Goal: Use online tool/utility: Utilize a website feature to perform a specific function

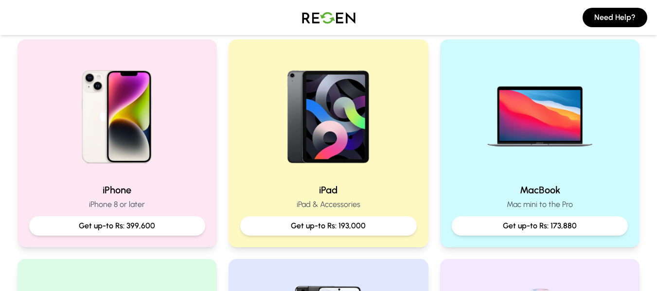
scroll to position [243, 0]
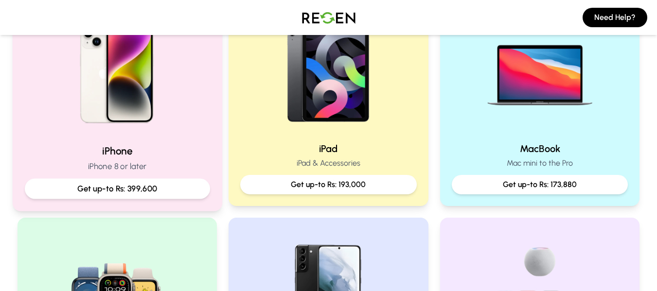
click at [160, 184] on p "Get up-to Rs: 399,600" at bounding box center [117, 189] width 169 height 12
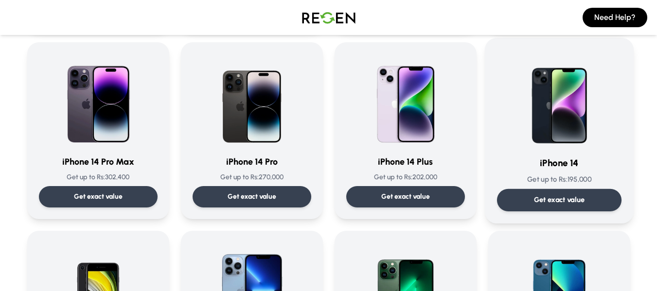
scroll to position [243, 0]
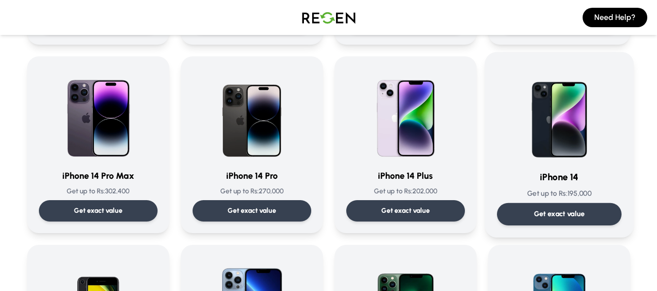
click at [560, 215] on p "Get exact value" at bounding box center [558, 214] width 51 height 10
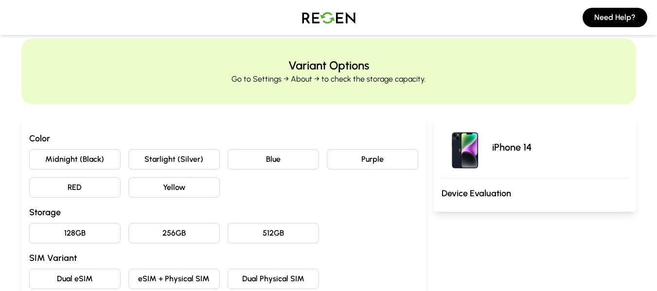
scroll to position [49, 0]
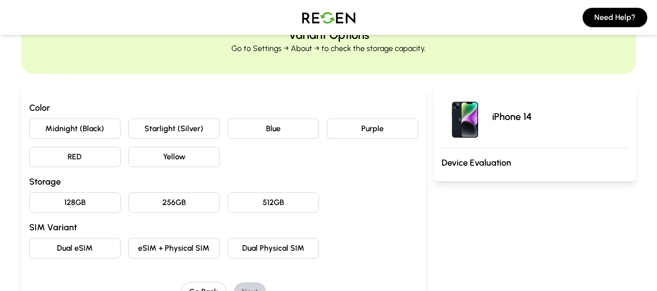
click at [376, 133] on button "Purple" at bounding box center [372, 129] width 91 height 20
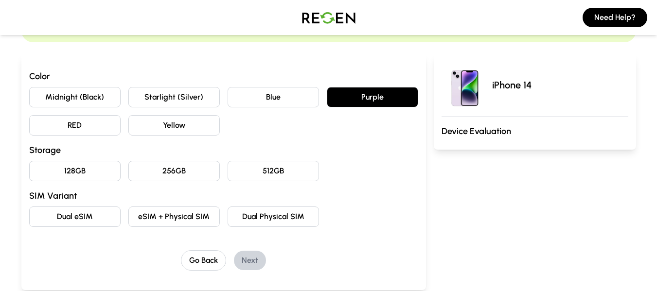
scroll to position [97, 0]
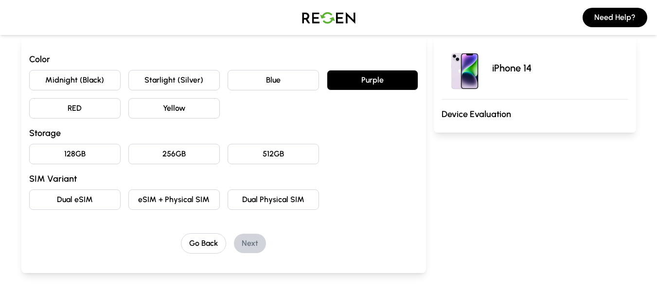
click at [190, 157] on button "256GB" at bounding box center [173, 154] width 91 height 20
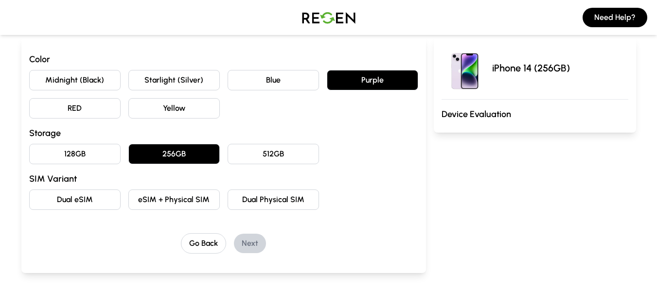
click at [194, 202] on button "eSIM + Physical SIM" at bounding box center [173, 200] width 91 height 20
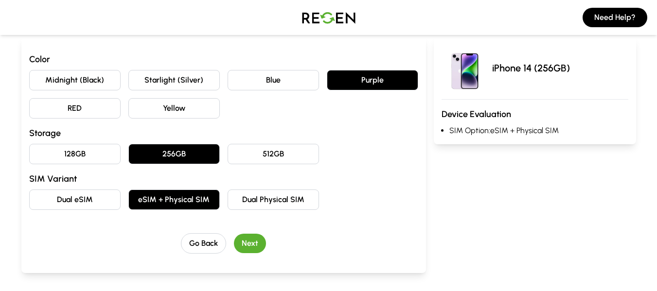
click at [251, 240] on button "Next" at bounding box center [250, 243] width 32 height 19
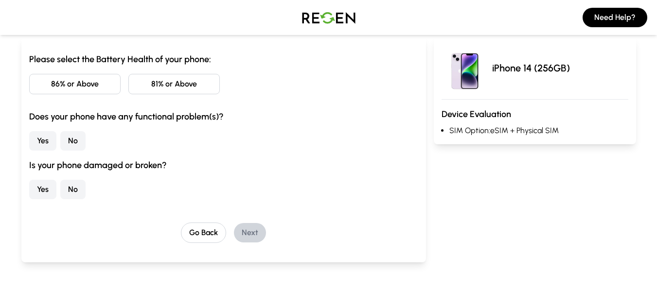
scroll to position [49, 0]
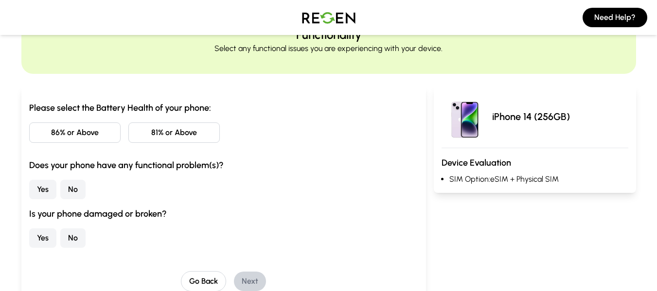
click at [98, 135] on button "86% or Above" at bounding box center [74, 132] width 91 height 20
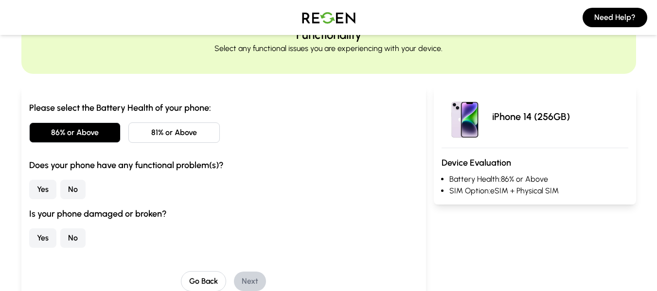
click at [75, 187] on button "No" at bounding box center [72, 189] width 25 height 19
click at [70, 235] on button "No" at bounding box center [72, 237] width 25 height 19
click at [250, 281] on button "Next" at bounding box center [250, 281] width 32 height 19
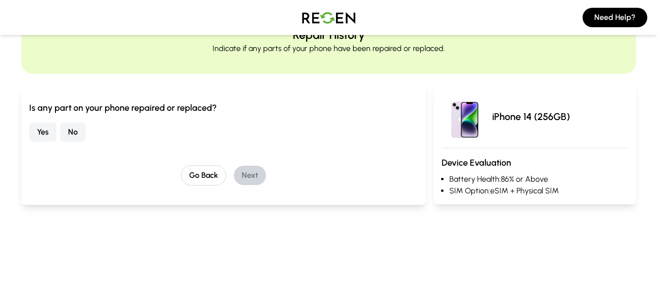
click at [81, 132] on button "No" at bounding box center [72, 131] width 25 height 19
click at [259, 177] on button "Next" at bounding box center [250, 175] width 32 height 19
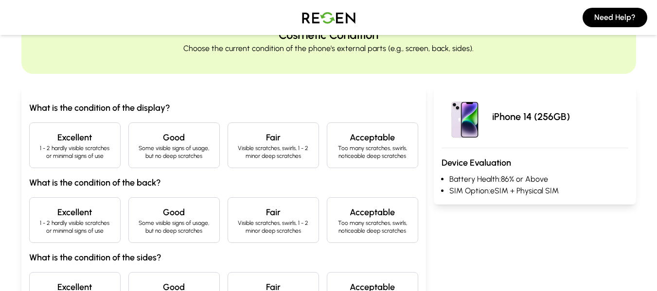
click at [87, 142] on h4 "Excellent" at bounding box center [74, 138] width 75 height 14
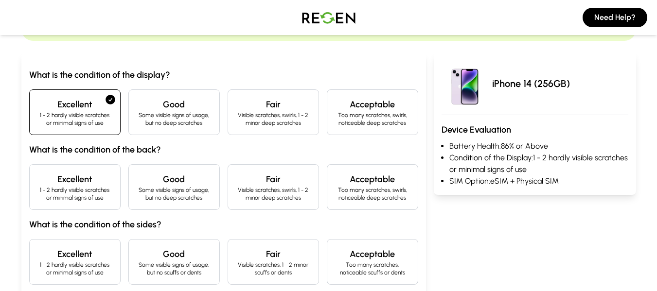
scroll to position [97, 0]
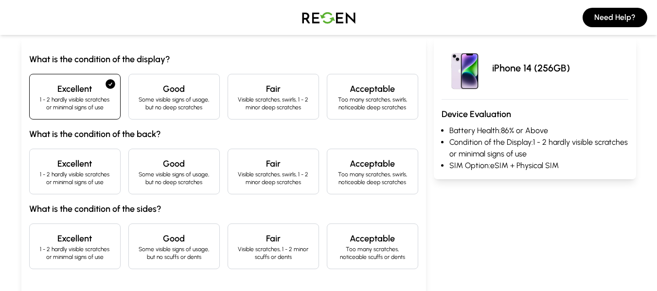
click at [100, 159] on h4 "Excellent" at bounding box center [74, 164] width 75 height 14
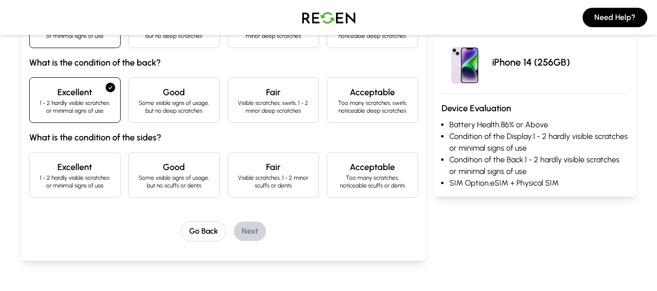
scroll to position [194, 0]
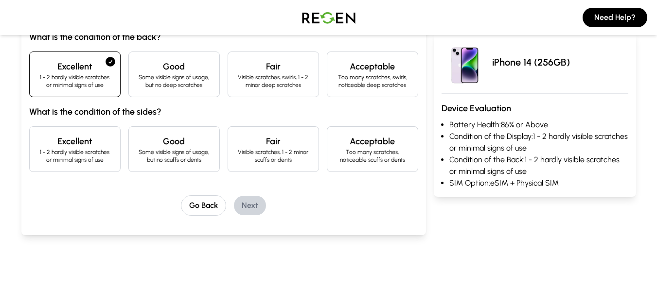
click at [104, 159] on p "1 - 2 hardly visible scratches or minimal signs of use" at bounding box center [74, 156] width 75 height 16
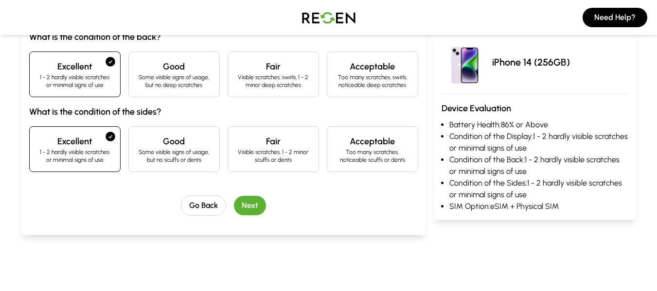
click at [248, 201] on button "Next" at bounding box center [250, 205] width 32 height 19
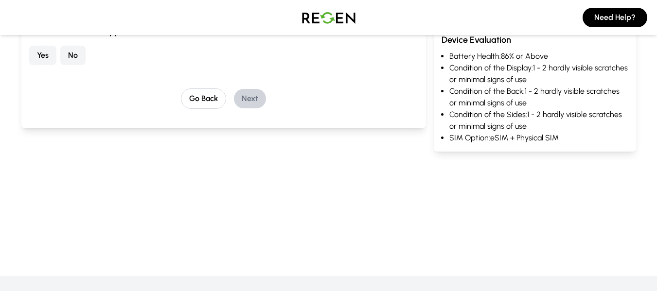
scroll to position [87, 0]
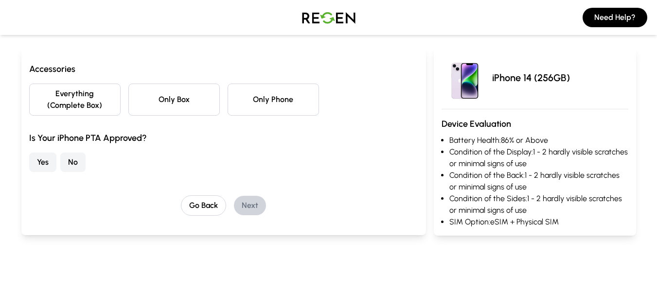
click at [110, 101] on button "Everything (Complete Box)" at bounding box center [74, 100] width 91 height 32
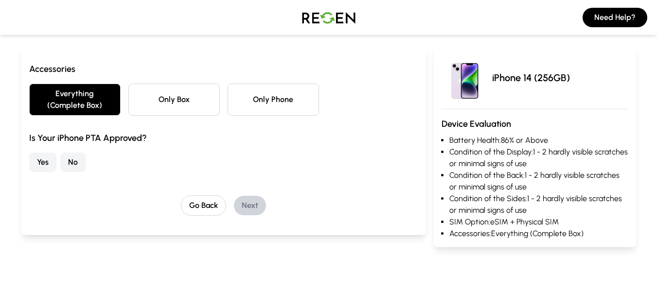
click at [54, 157] on button "Yes" at bounding box center [42, 162] width 27 height 19
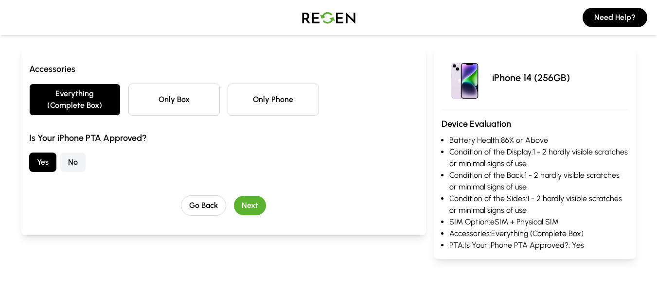
click at [261, 200] on button "Next" at bounding box center [250, 205] width 32 height 19
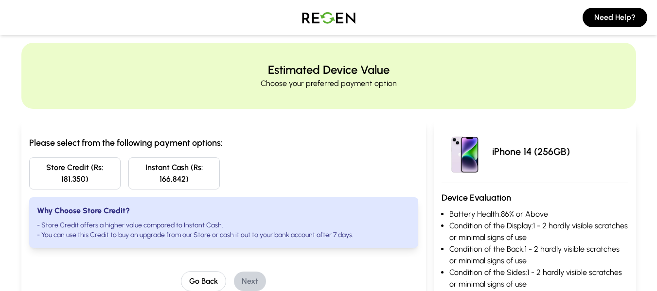
scroll to position [0, 0]
